Goal: Find specific page/section: Find specific page/section

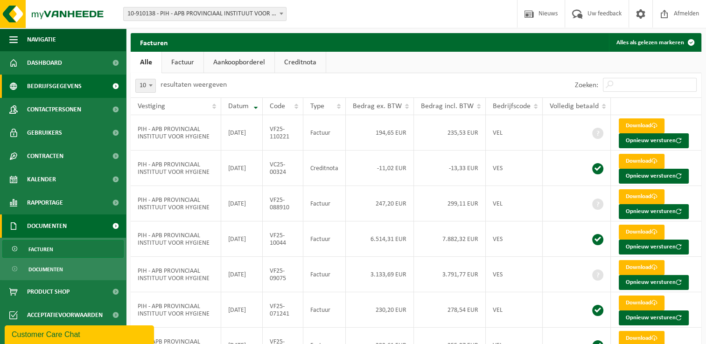
click at [47, 76] on span "Bedrijfsgegevens" at bounding box center [54, 86] width 55 height 23
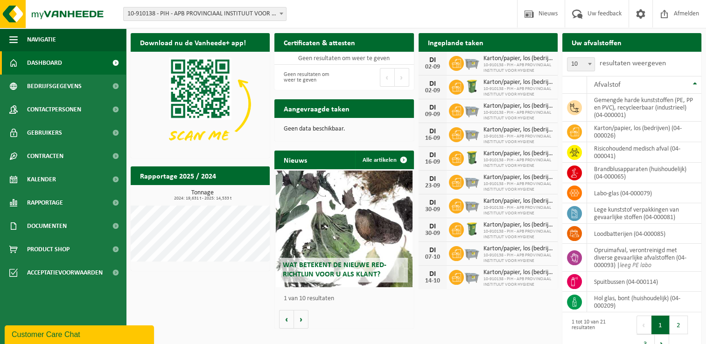
drag, startPoint x: 231, startPoint y: 324, endPoint x: 231, endPoint y: 319, distance: 5.1
click at [231, 324] on div "Download nu de Vanheede+ app! Verberg Certificaten & attesten Bekijk uw certifi…" at bounding box center [415, 194] width 575 height 332
